Goal: Check status: Check status

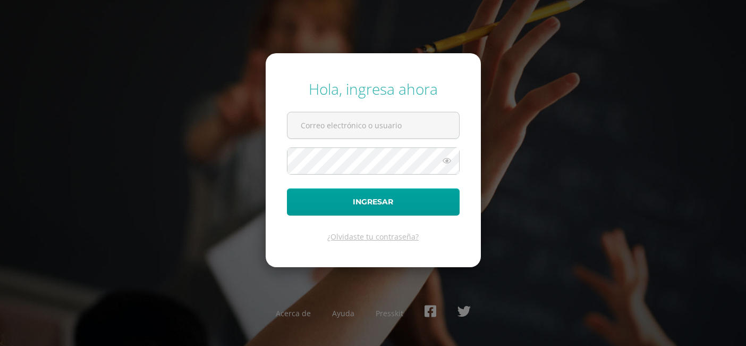
type input "20230083"
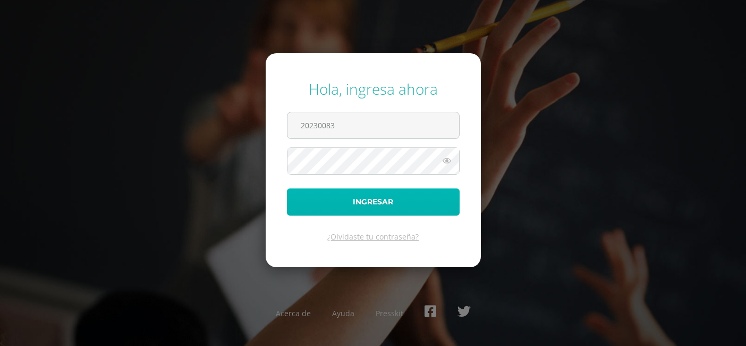
click at [382, 201] on button "Ingresar" at bounding box center [373, 201] width 173 height 27
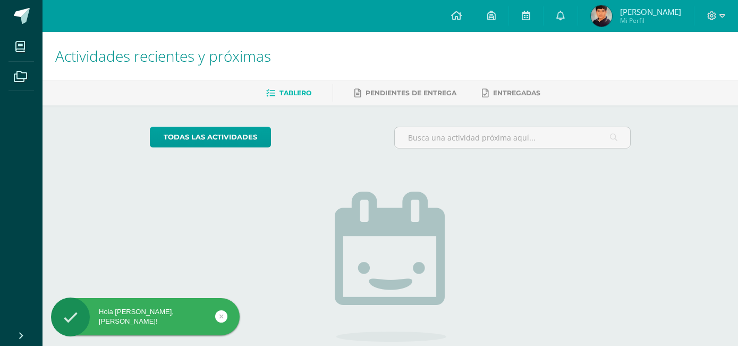
click at [301, 85] on link "Tablero" at bounding box center [288, 93] width 45 height 17
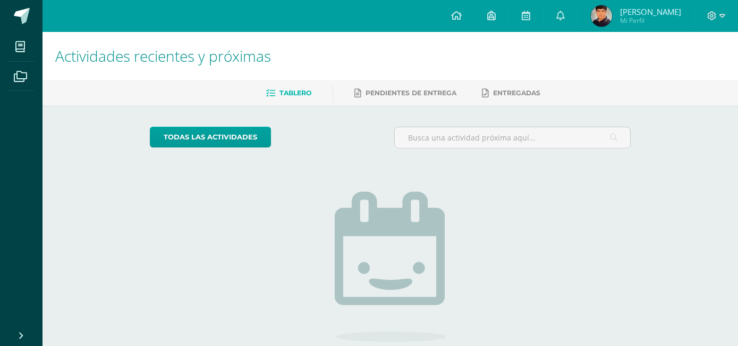
click at [612, 18] on img at bounding box center [601, 15] width 21 height 21
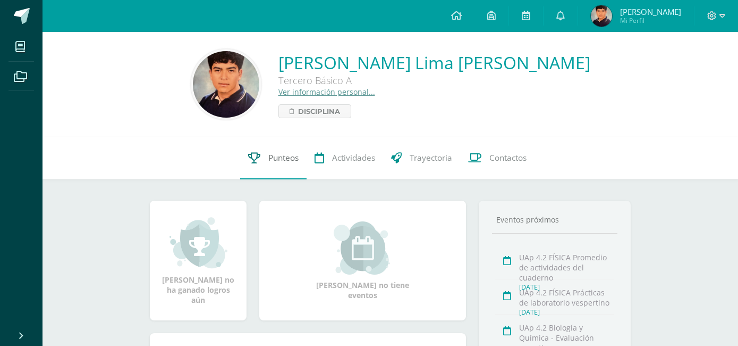
click at [281, 165] on link "Punteos" at bounding box center [273, 158] width 66 height 43
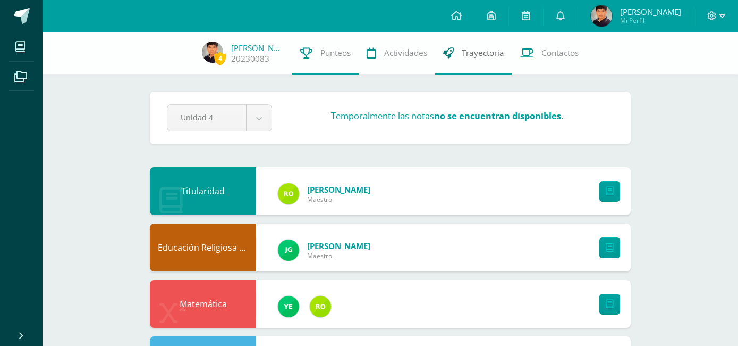
click at [473, 60] on link "Trayectoria" at bounding box center [473, 53] width 77 height 43
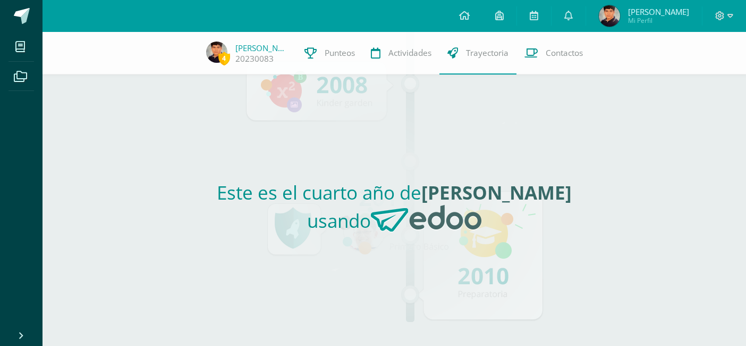
click at [732, 23] on div at bounding box center [725, 16] width 44 height 32
click at [732, 14] on icon at bounding box center [731, 16] width 6 height 4
click at [693, 79] on link "Cerrar sesión" at bounding box center [692, 72] width 84 height 15
